Goal: Task Accomplishment & Management: Use online tool/utility

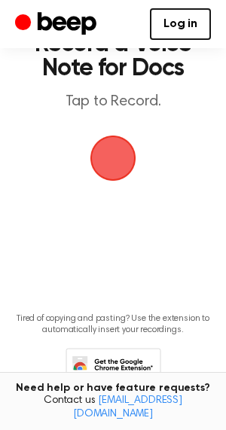
scroll to position [114, 0]
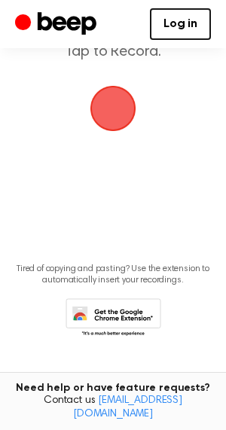
click at [89, 314] on icon at bounding box center [114, 318] width 96 height 41
click at [173, 26] on link "Log in" at bounding box center [180, 24] width 61 height 32
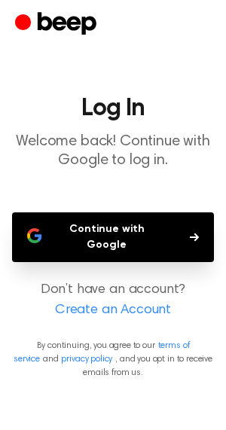
click at [91, 224] on button "Continue with Google" at bounding box center [113, 238] width 202 height 50
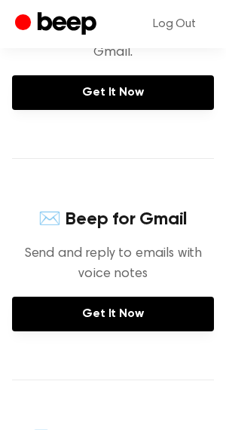
scroll to position [69, 0]
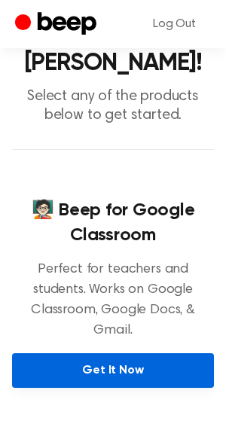
click at [48, 357] on link "Get It Now" at bounding box center [113, 370] width 202 height 35
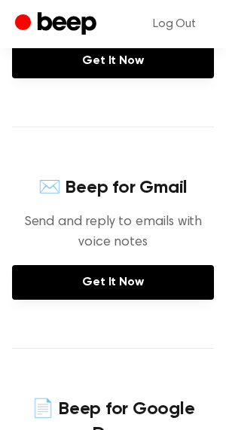
scroll to position [0, 0]
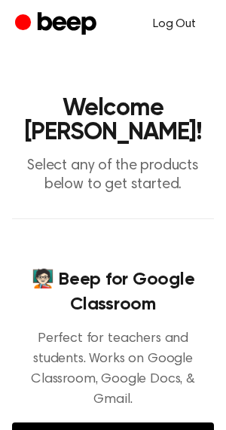
click at [172, 23] on link "Log Out" at bounding box center [174, 24] width 73 height 36
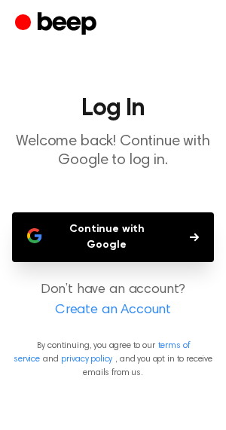
click at [124, 234] on button "Continue with Google" at bounding box center [113, 238] width 202 height 50
